Goal: Book appointment/travel/reservation

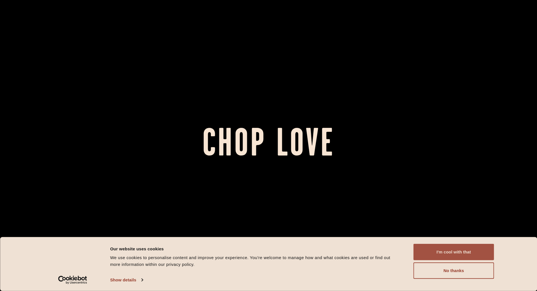
click at [454, 252] on button "I'm cool with that" at bounding box center [454, 252] width 81 height 16
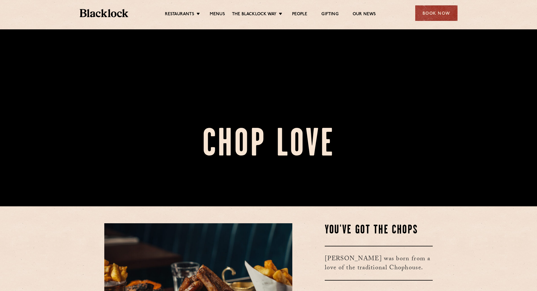
scroll to position [141, 0]
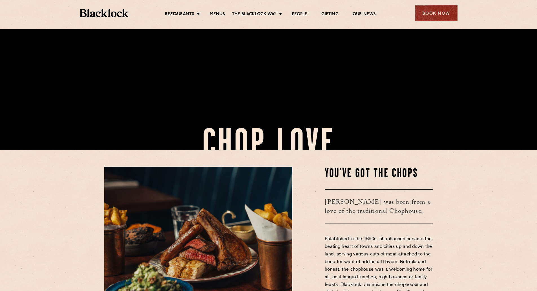
click at [449, 8] on div "Book Now" at bounding box center [436, 13] width 42 height 16
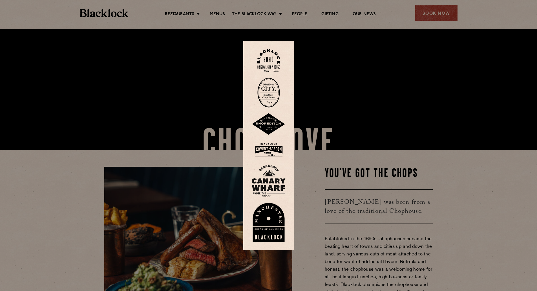
click at [270, 120] on img at bounding box center [269, 124] width 34 height 22
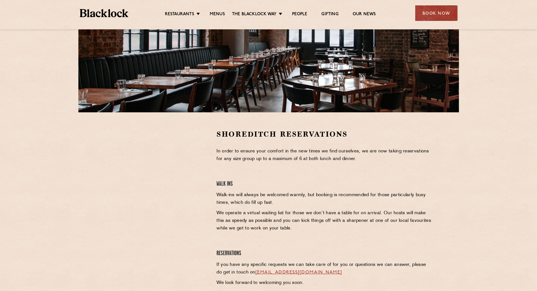
scroll to position [113, 0]
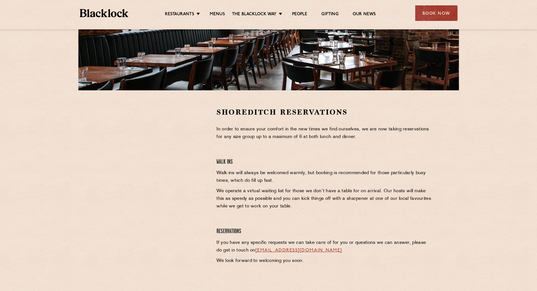
click at [94, 146] on section "Shoreditch Reservations In order to ensure your comfort in the new times we fin…" at bounding box center [268, 187] width 537 height 194
